Goal: Task Accomplishment & Management: Manage account settings

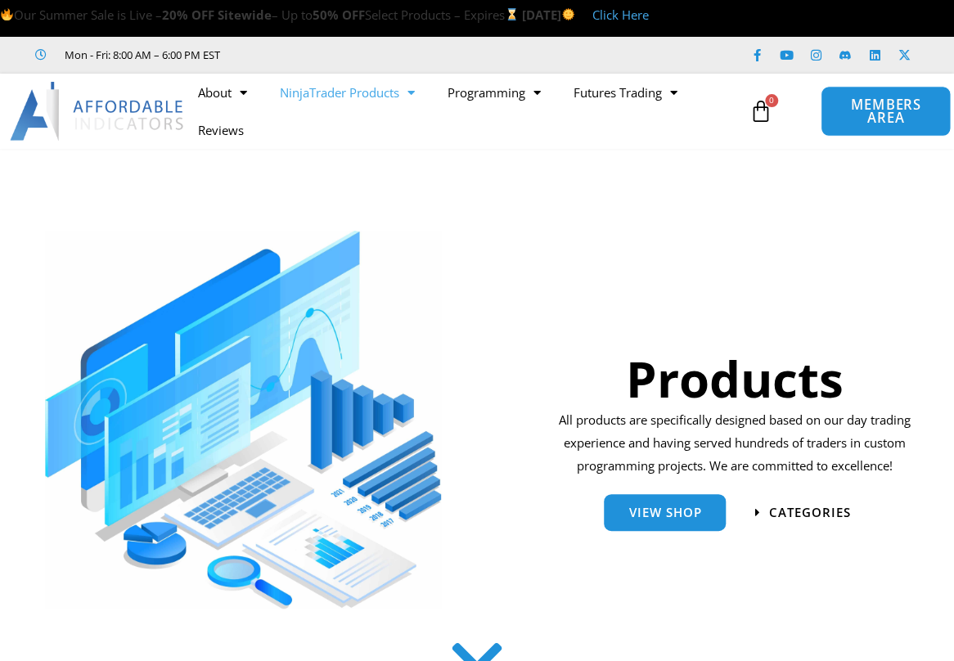
click at [841, 114] on span "MEMBERS AREA" at bounding box center [885, 111] width 93 height 27
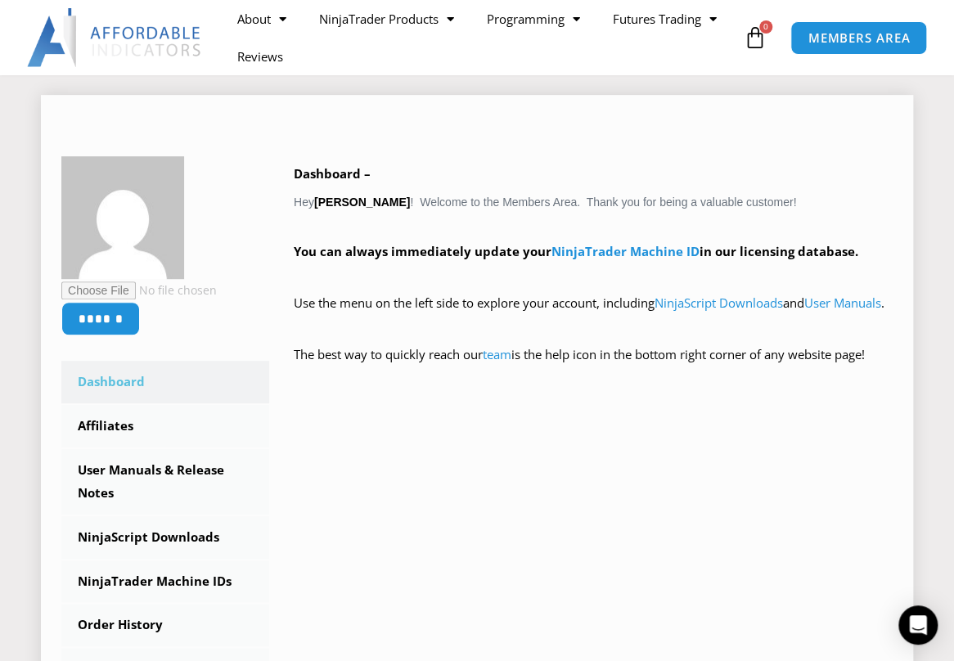
scroll to position [262, 0]
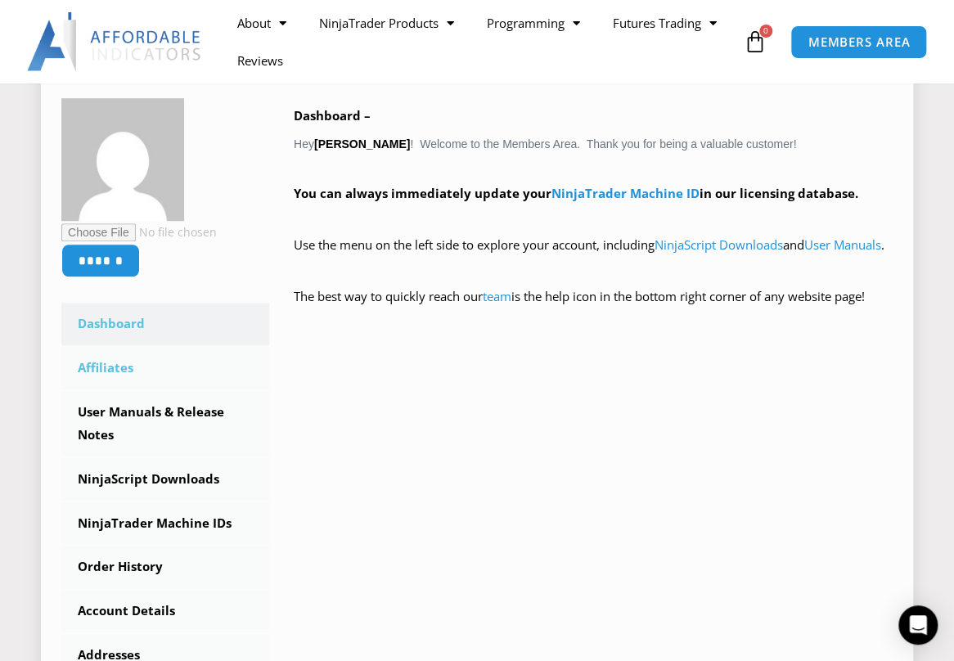
click at [129, 366] on link "Affiliates" at bounding box center [165, 368] width 208 height 43
